Goal: Book appointment/travel/reservation

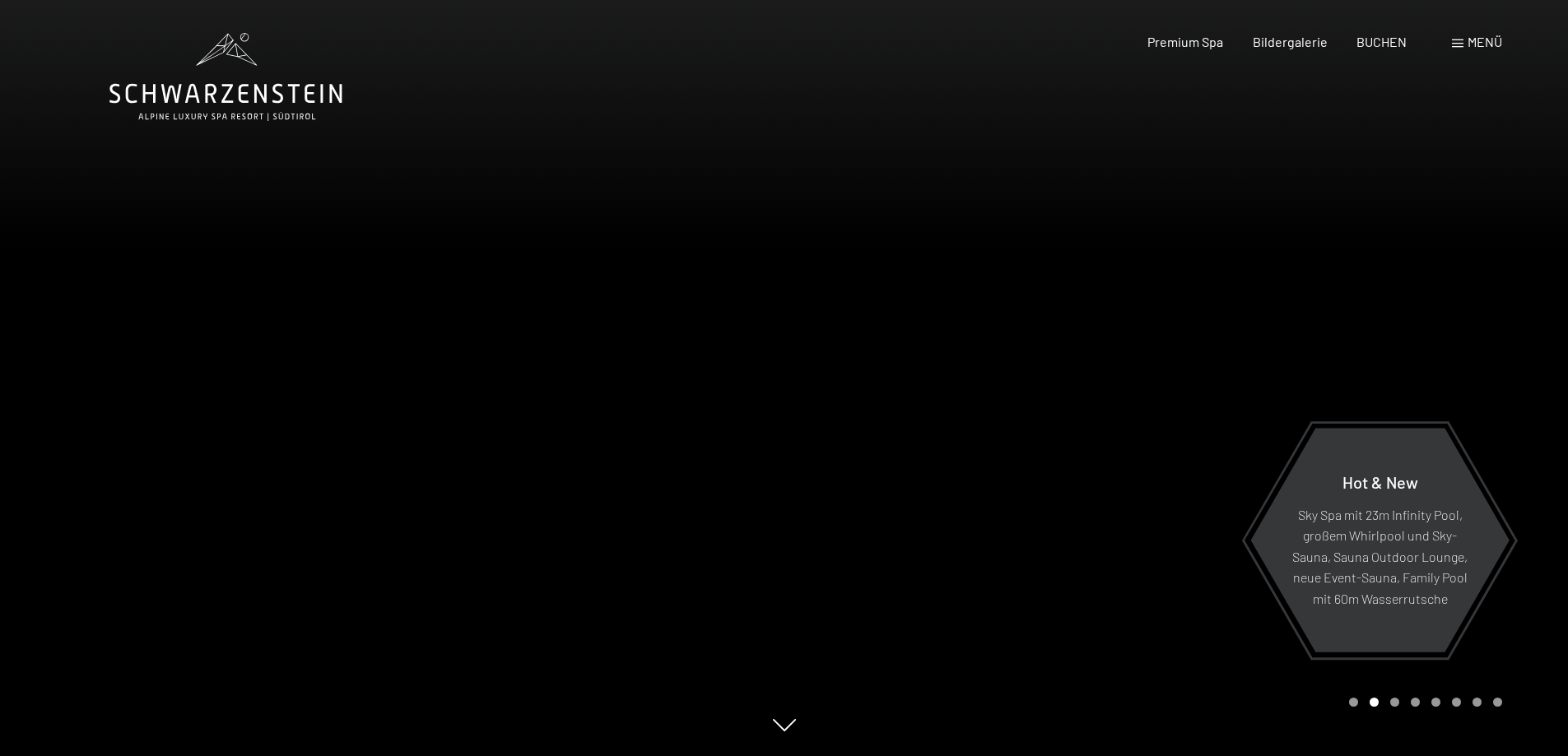
click at [1479, 47] on span "Menü" at bounding box center [1485, 41] width 35 height 16
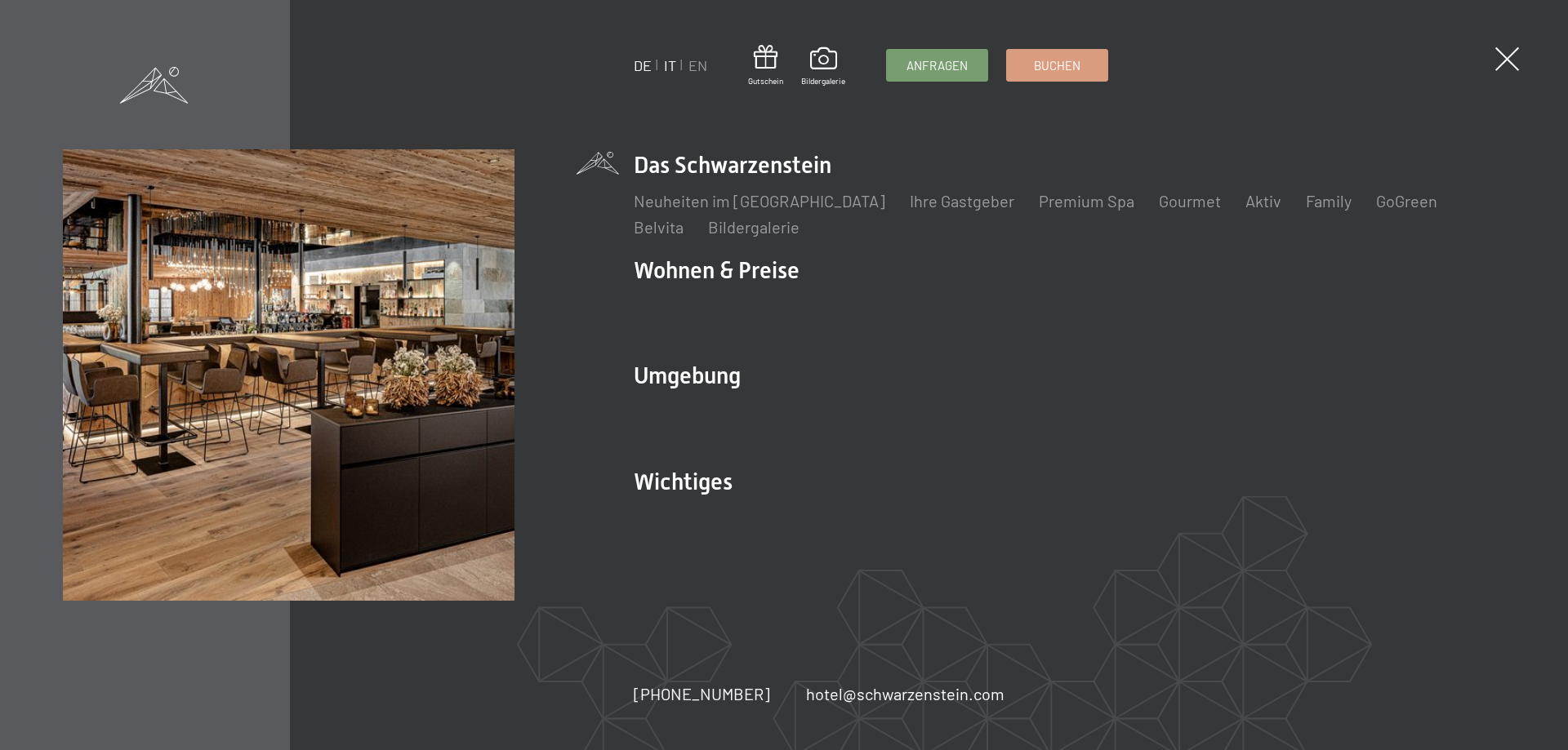
click at [668, 68] on link "IT" at bounding box center [670, 65] width 12 height 18
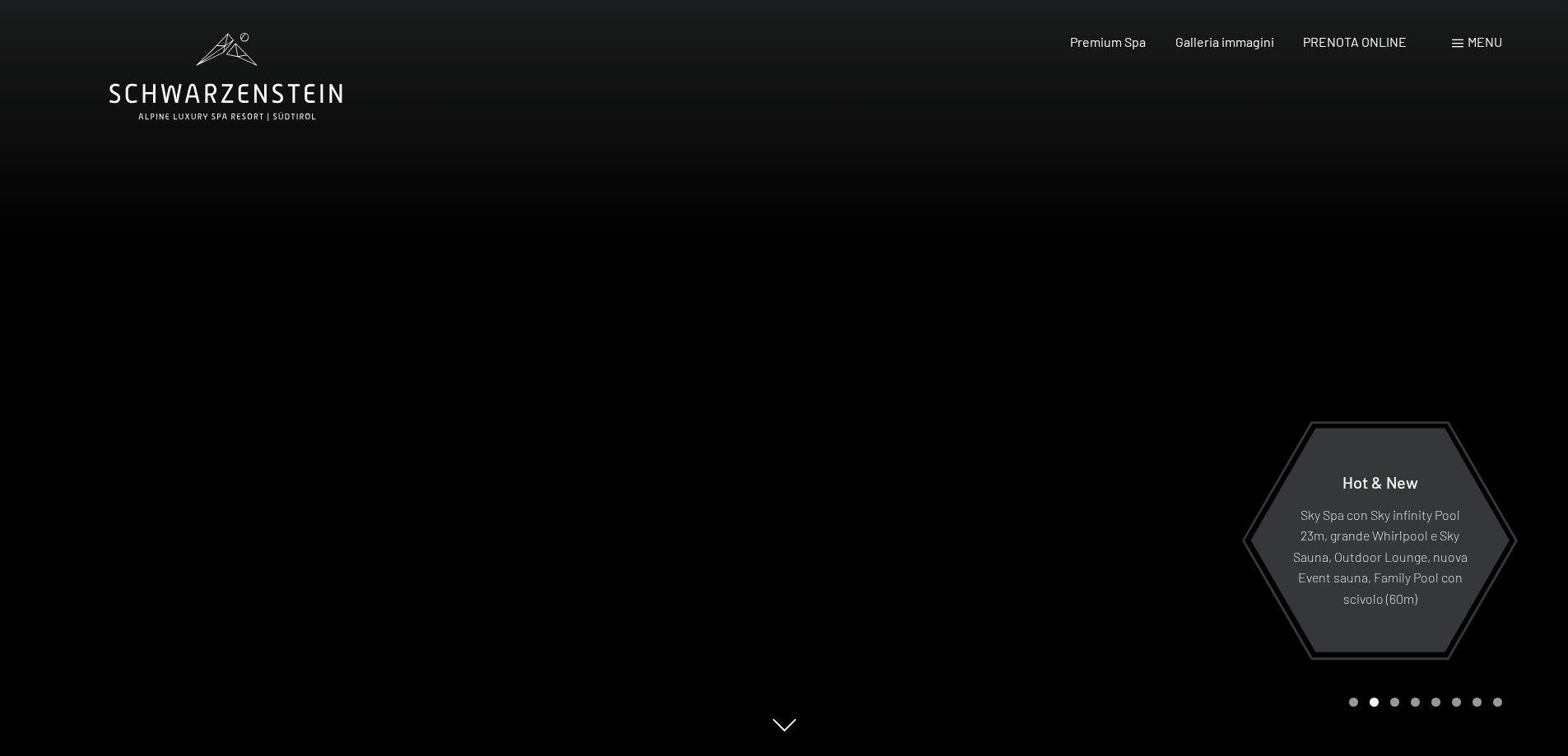
click at [1478, 37] on span "Menu" at bounding box center [1485, 41] width 35 height 16
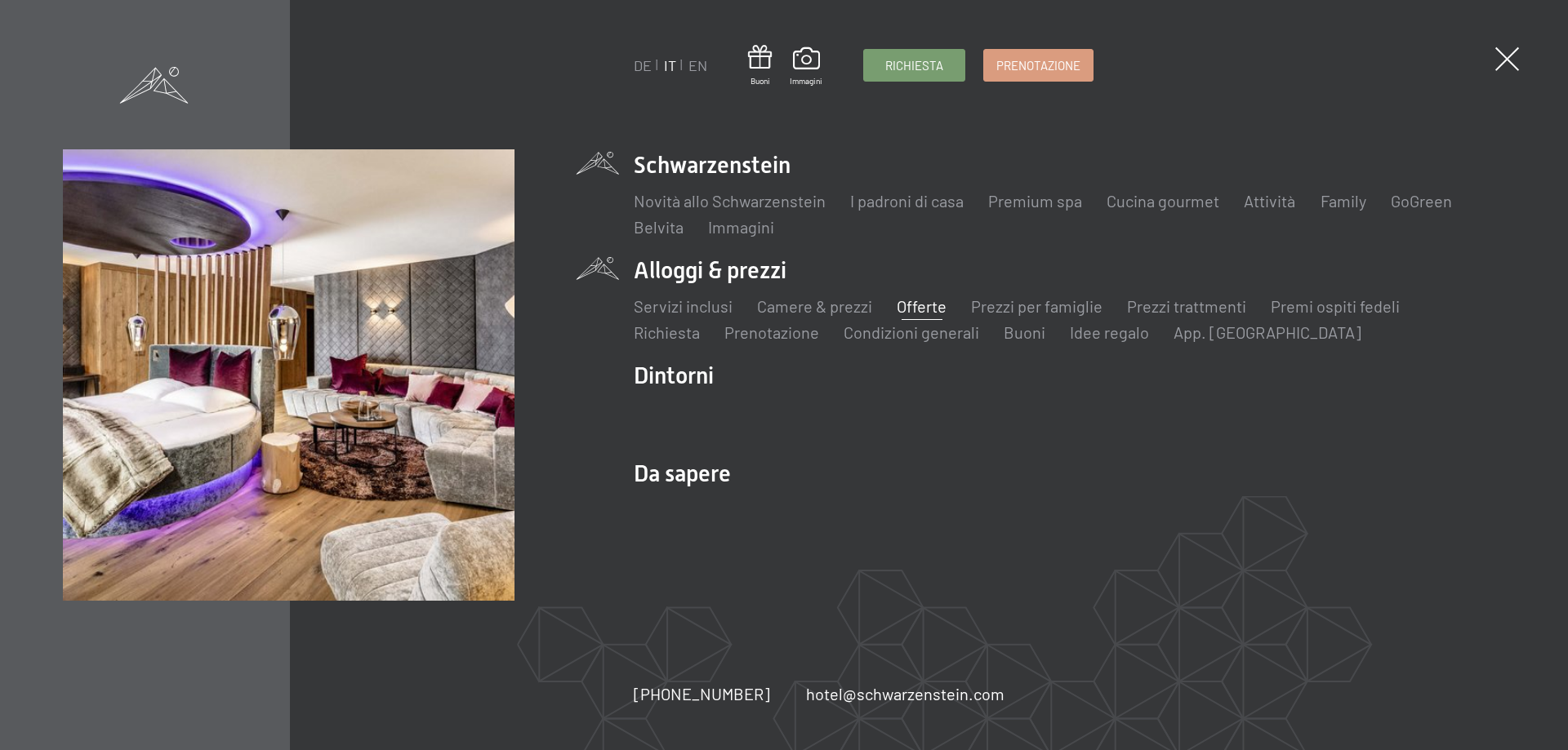
click at [932, 310] on link "Offerte" at bounding box center [922, 306] width 50 height 20
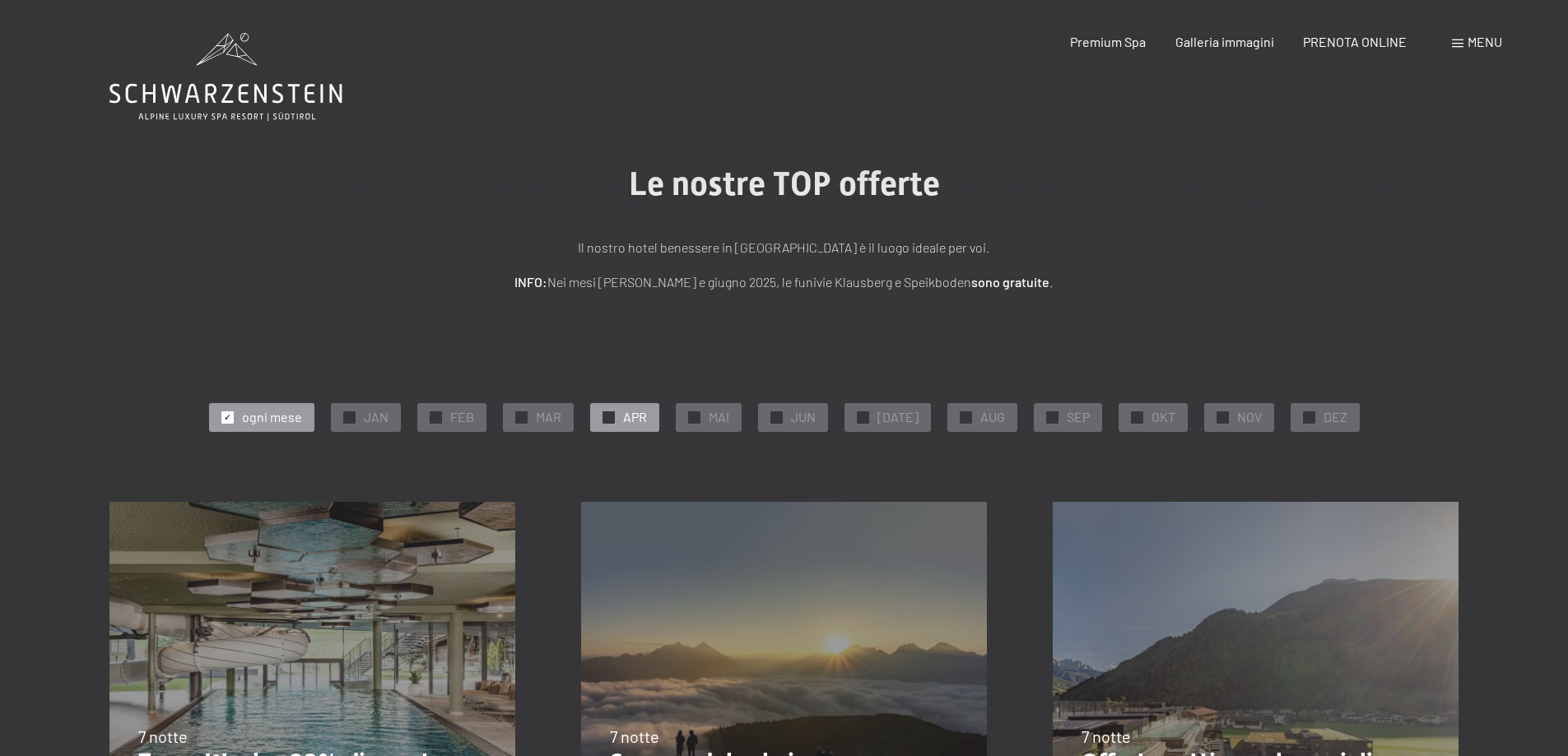
click at [639, 416] on span "APR" at bounding box center [635, 417] width 24 height 18
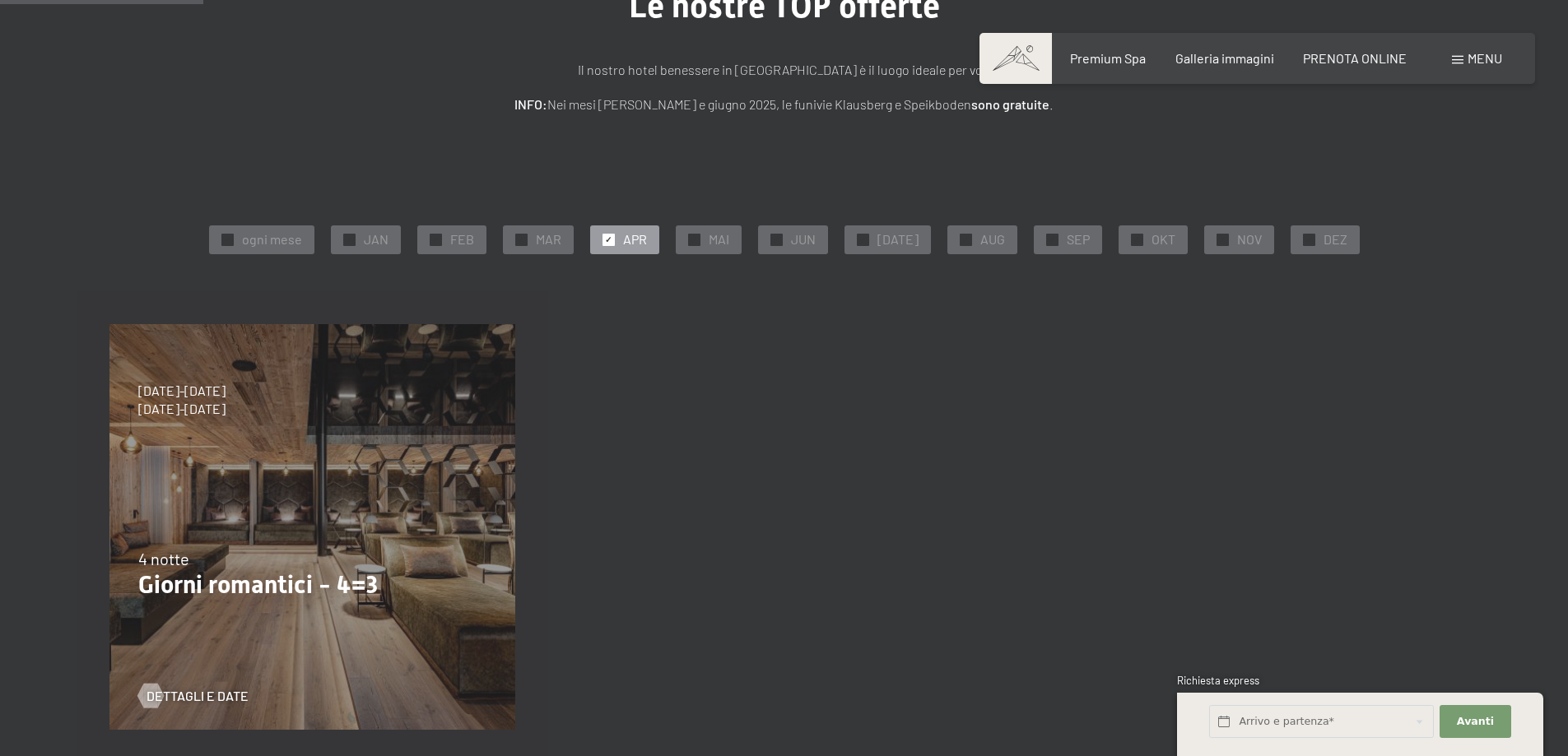
scroll to position [82, 0]
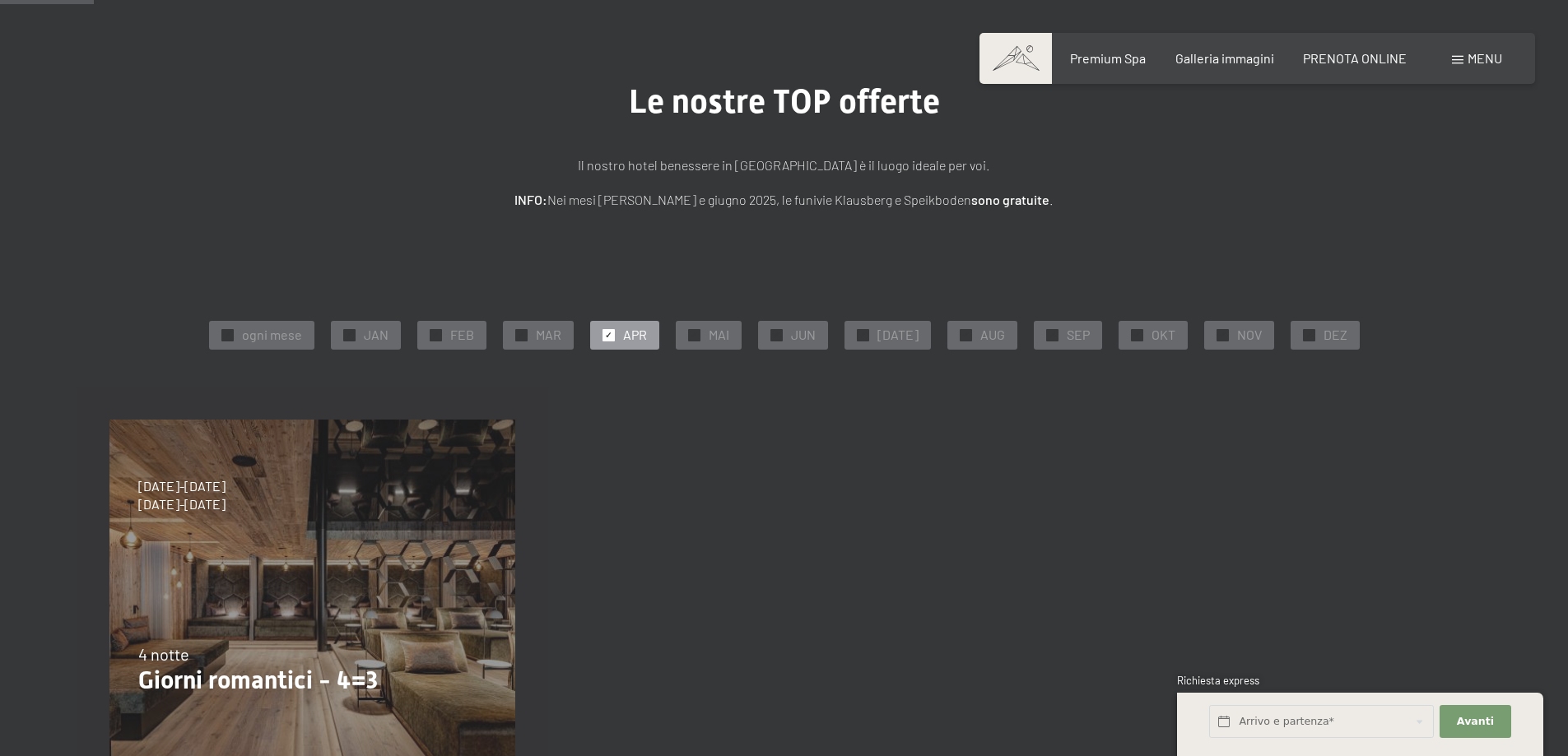
click at [846, 539] on div "23/8/2025-14/9/2025 27/9/2025-21/12/2025 10/1/2026-18/1/2026 31/1/2026-15/2/202…" at bounding box center [784, 622] width 1416 height 471
click at [709, 338] on div "✓ MAI" at bounding box center [709, 336] width 66 height 28
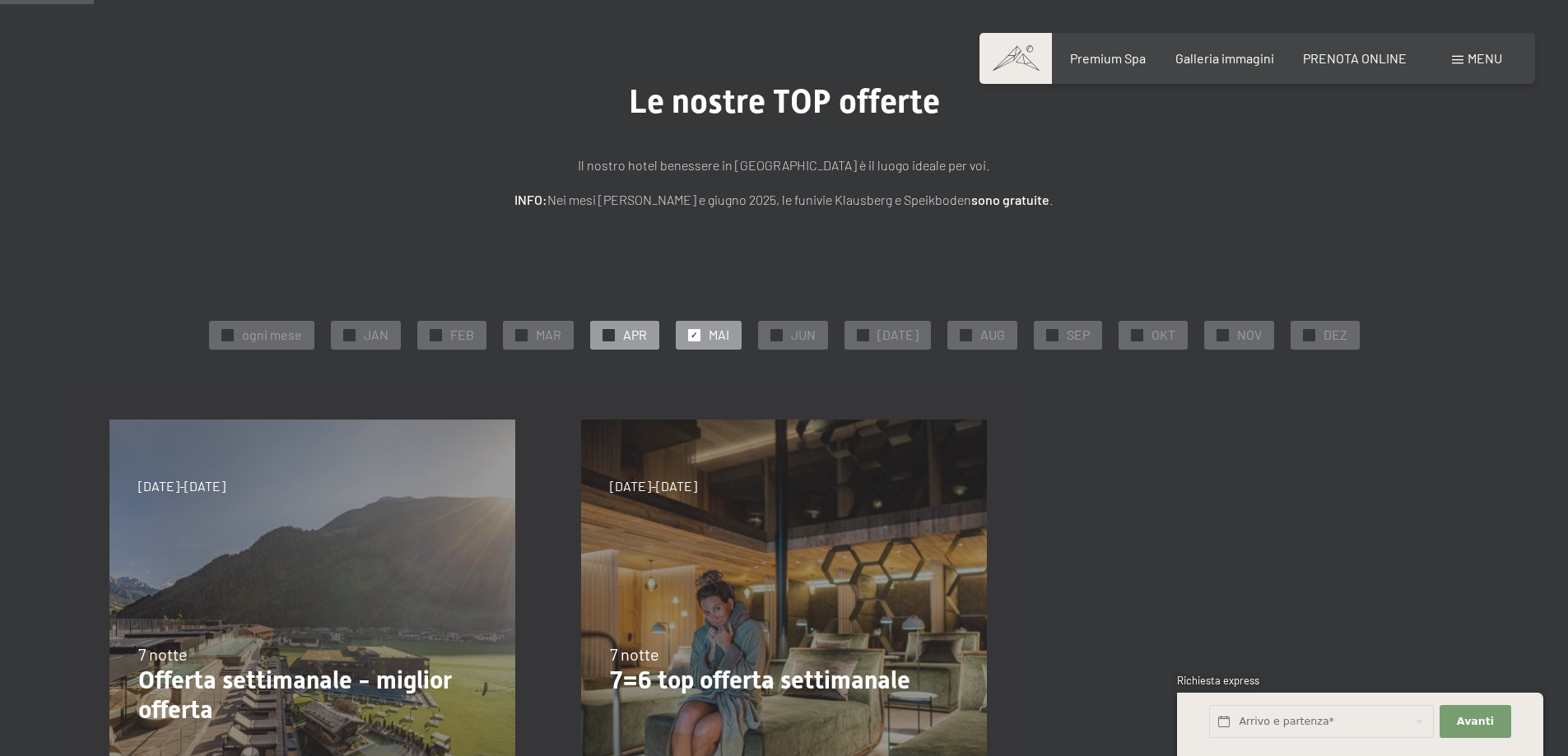
click at [634, 344] on span "APR" at bounding box center [635, 335] width 24 height 18
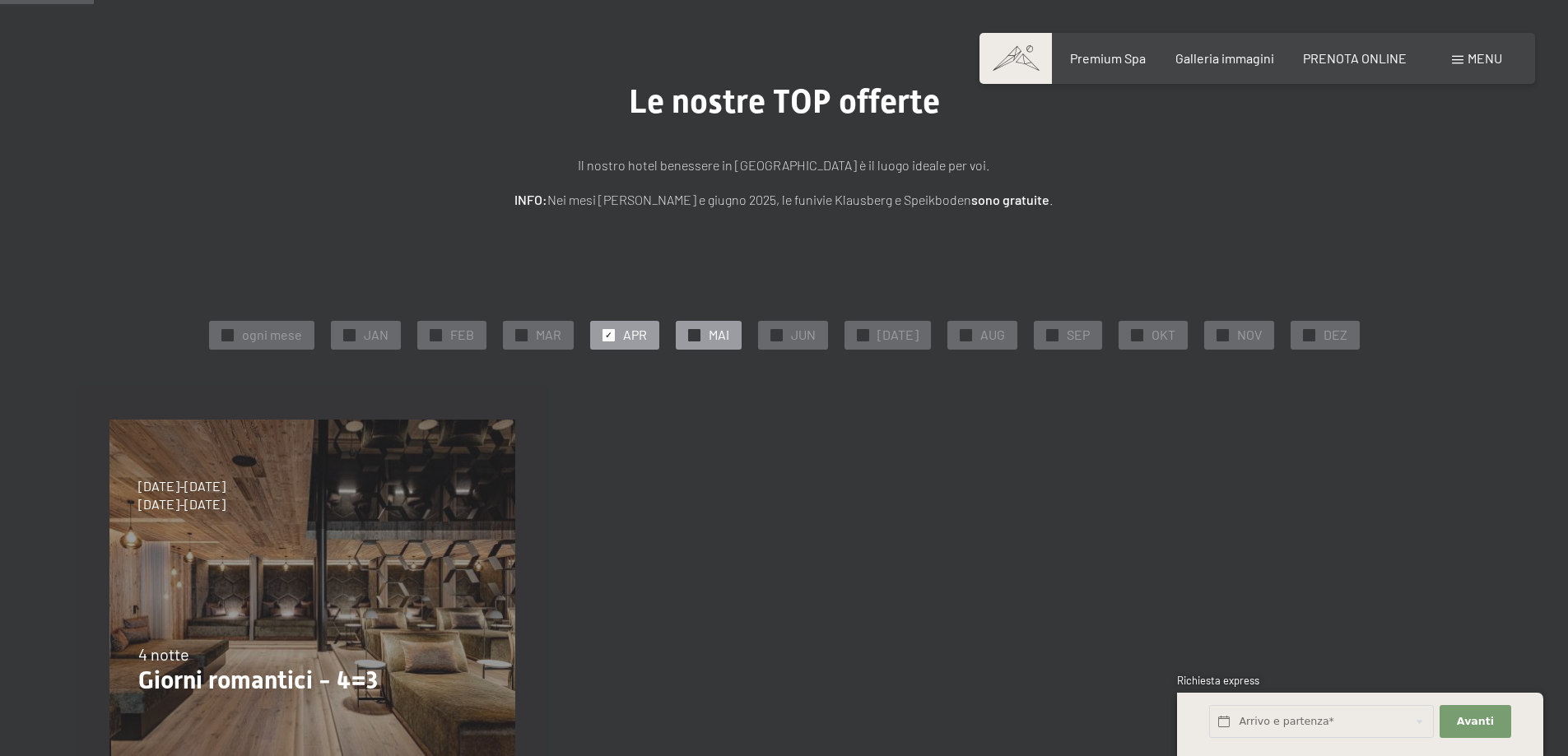
click at [728, 337] on span "MAI" at bounding box center [719, 335] width 21 height 18
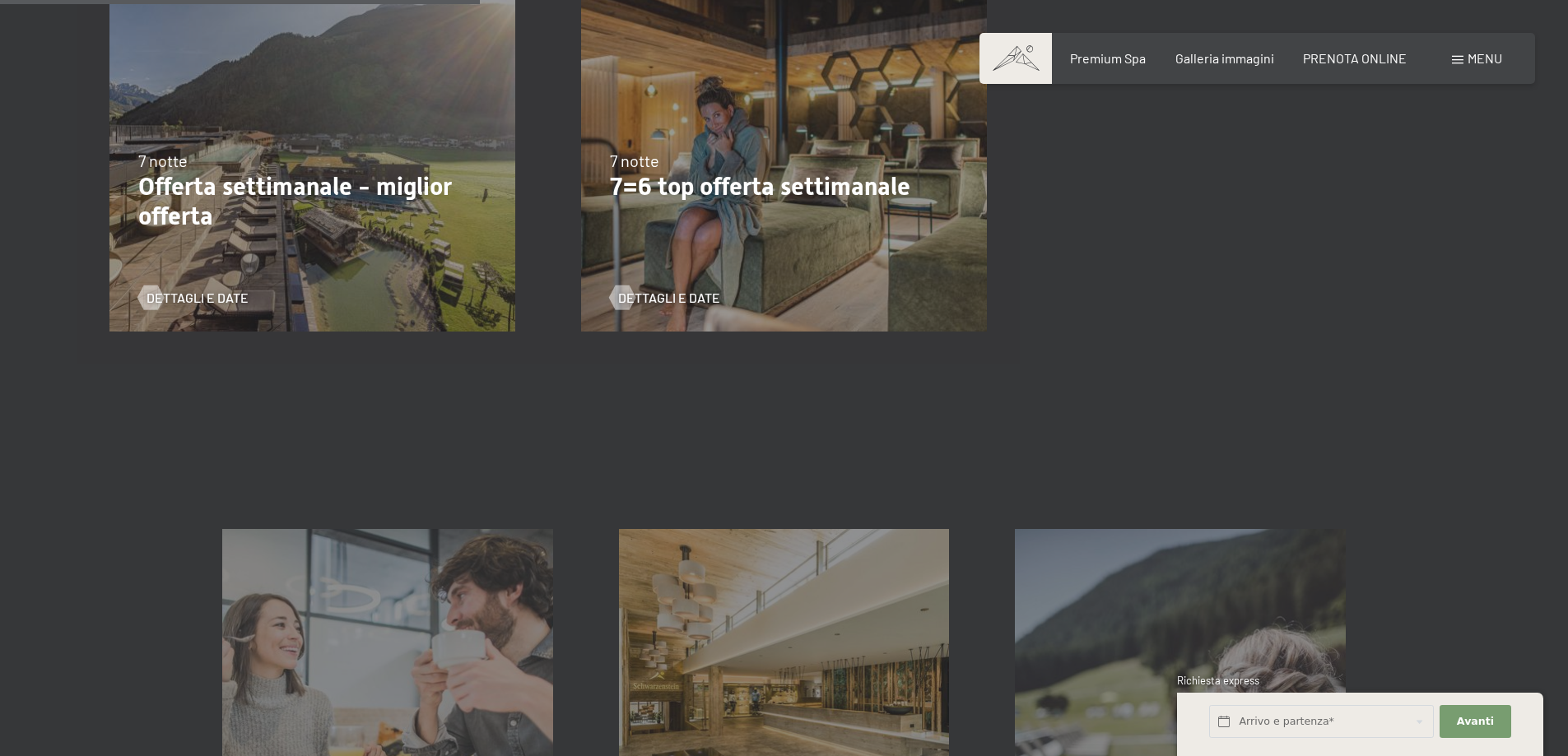
scroll to position [247, 0]
